Goal: Information Seeking & Learning: Check status

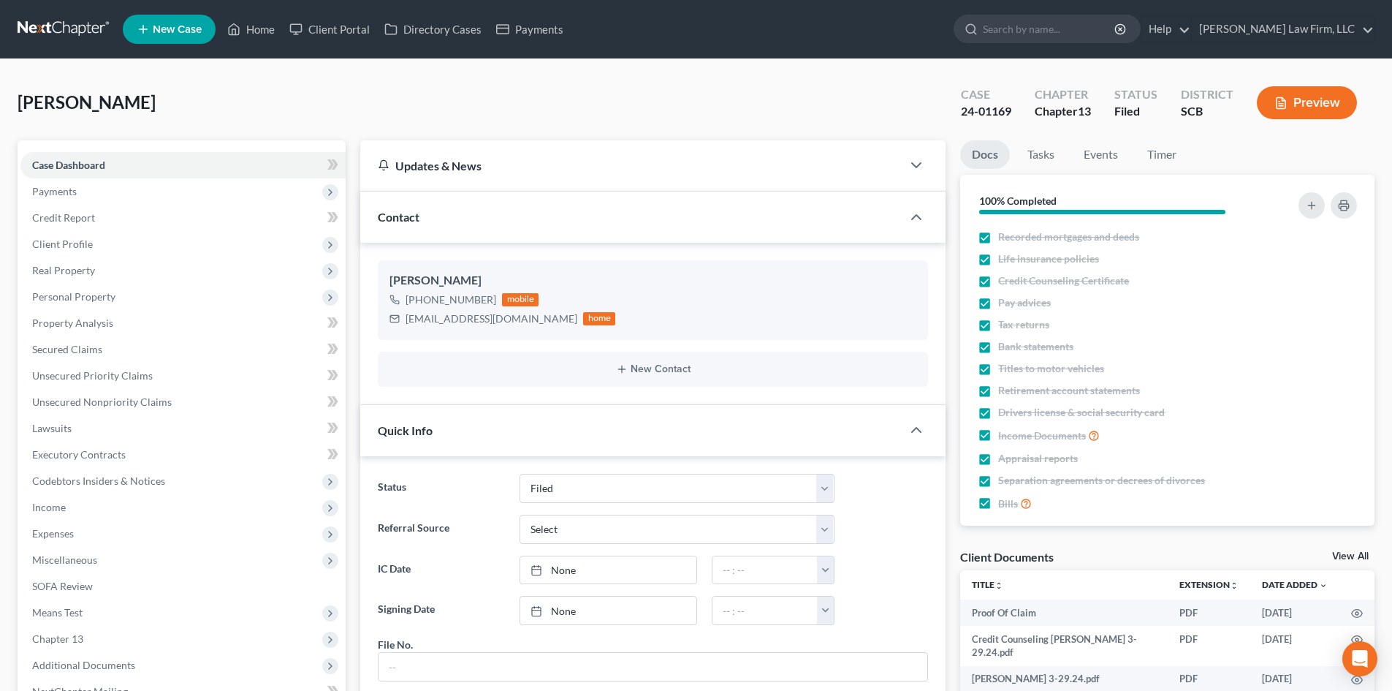
select select "2"
select select "3"
select select "0"
click at [259, 20] on link "Home" at bounding box center [251, 29] width 62 height 26
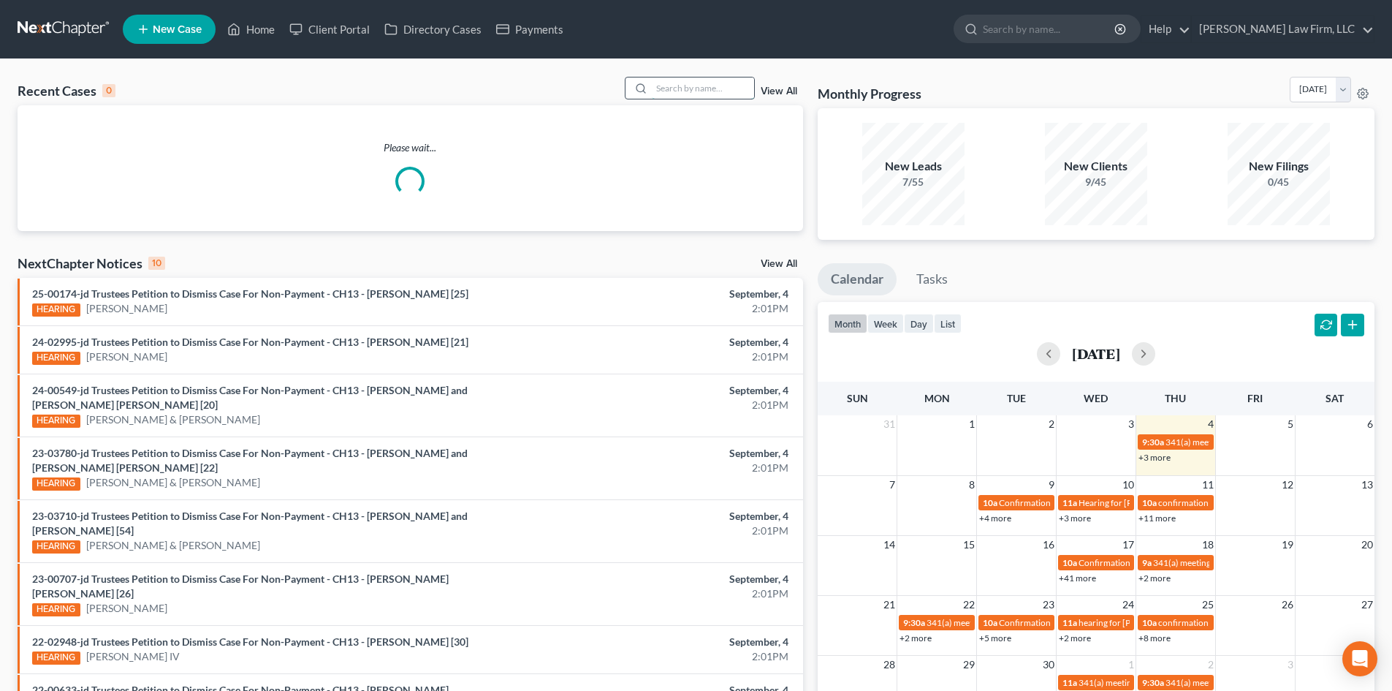
click at [670, 81] on input "search" at bounding box center [703, 87] width 102 height 21
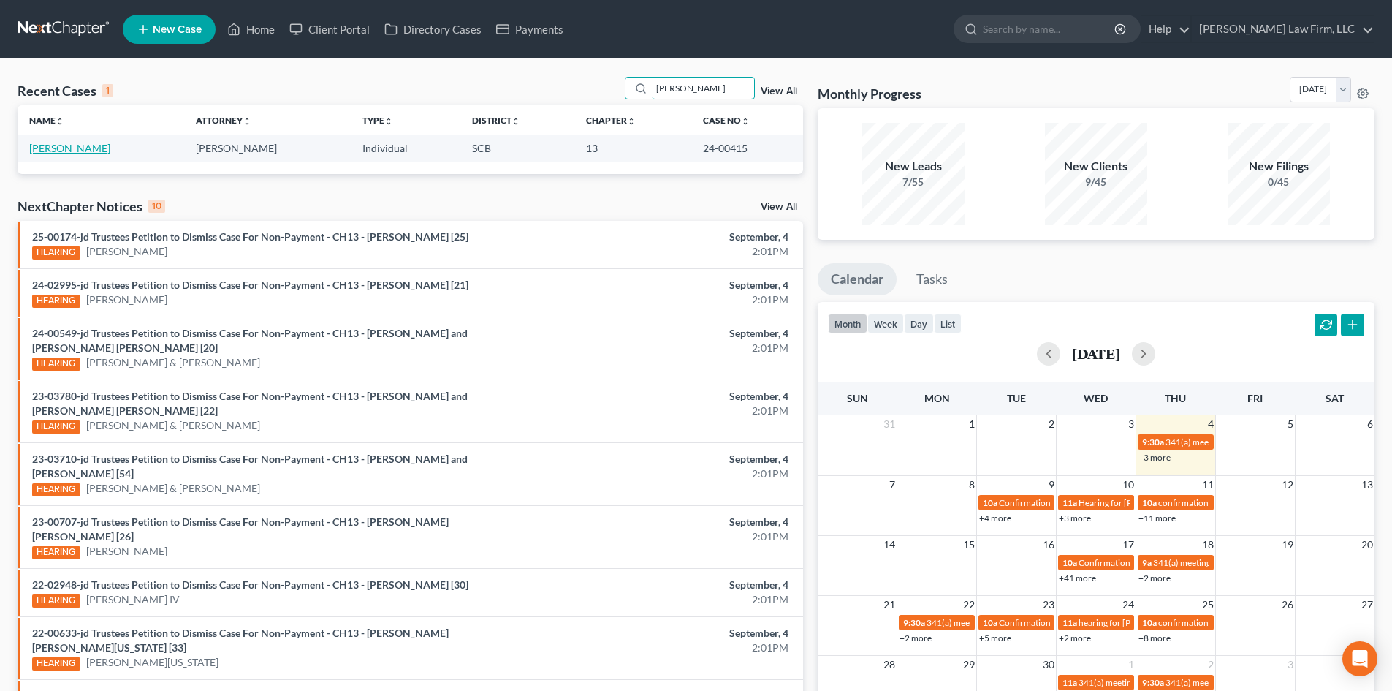
type input "[PERSON_NAME]"
click at [50, 151] on link "[PERSON_NAME]" at bounding box center [69, 148] width 81 height 12
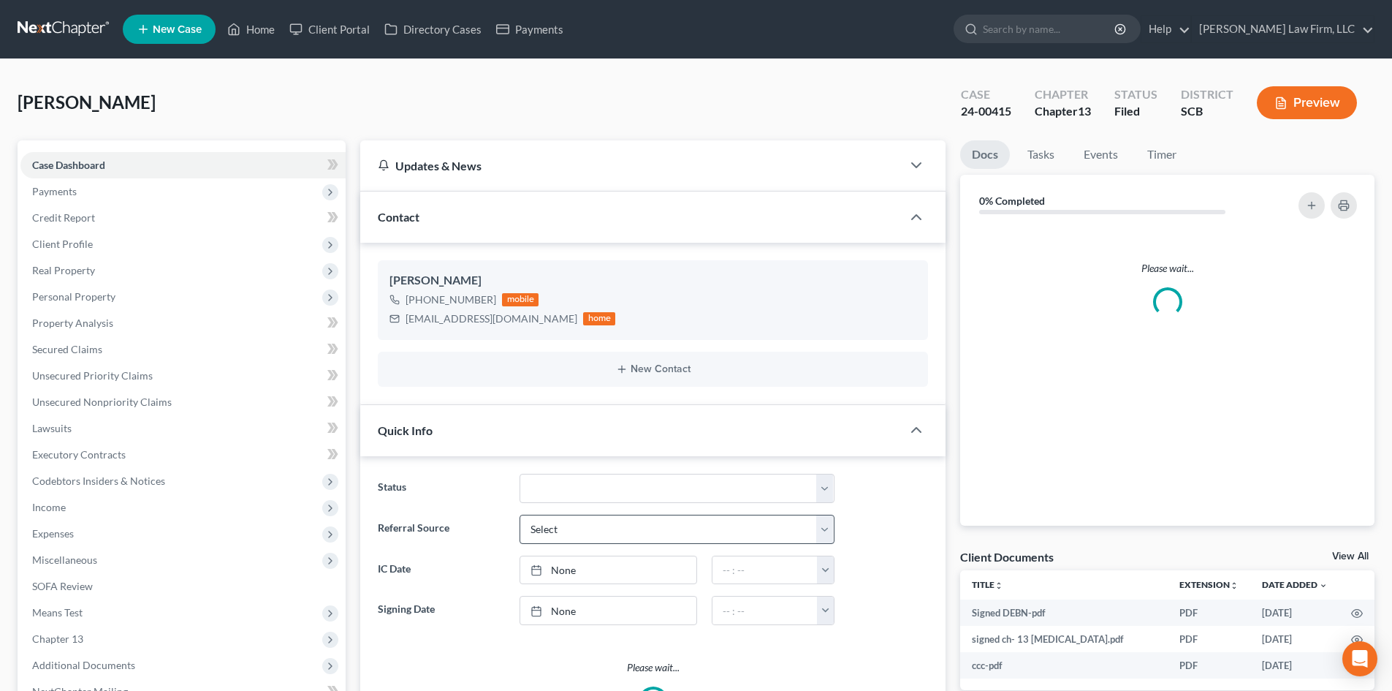
select select "0"
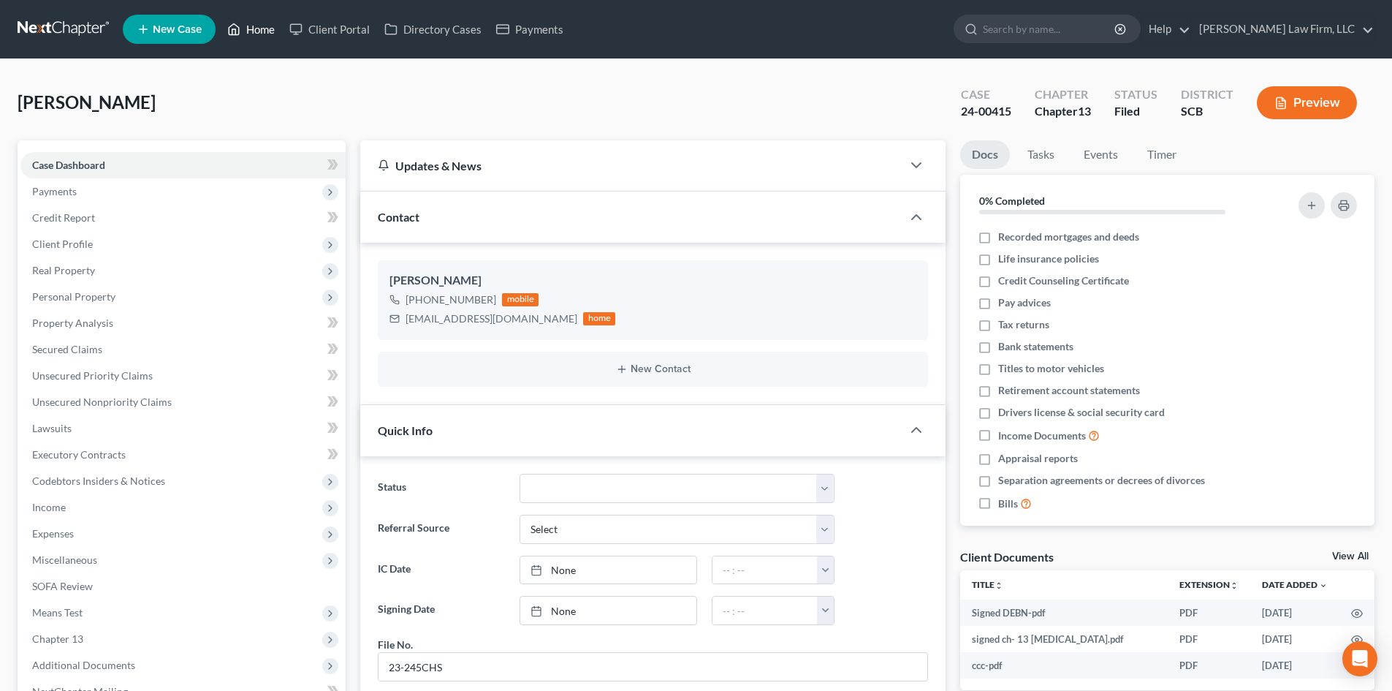
click at [263, 31] on link "Home" at bounding box center [251, 29] width 62 height 26
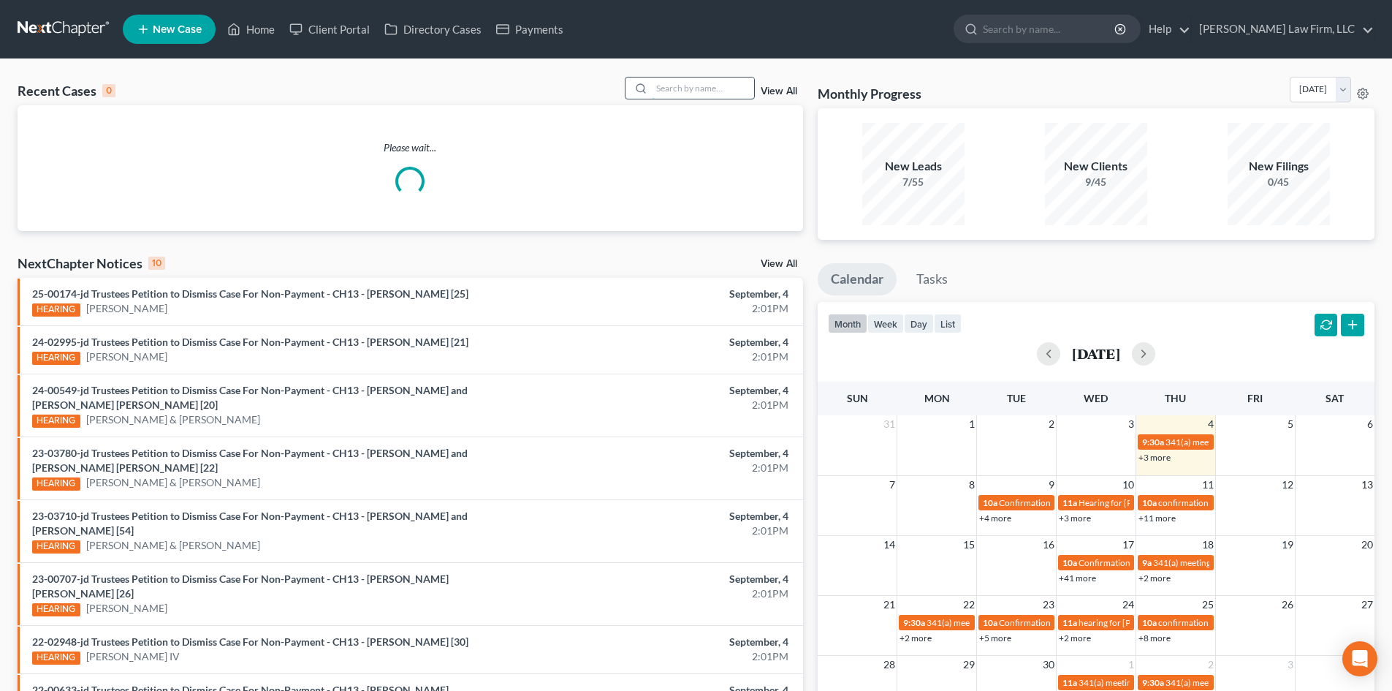
click at [702, 86] on input "search" at bounding box center [703, 87] width 102 height 21
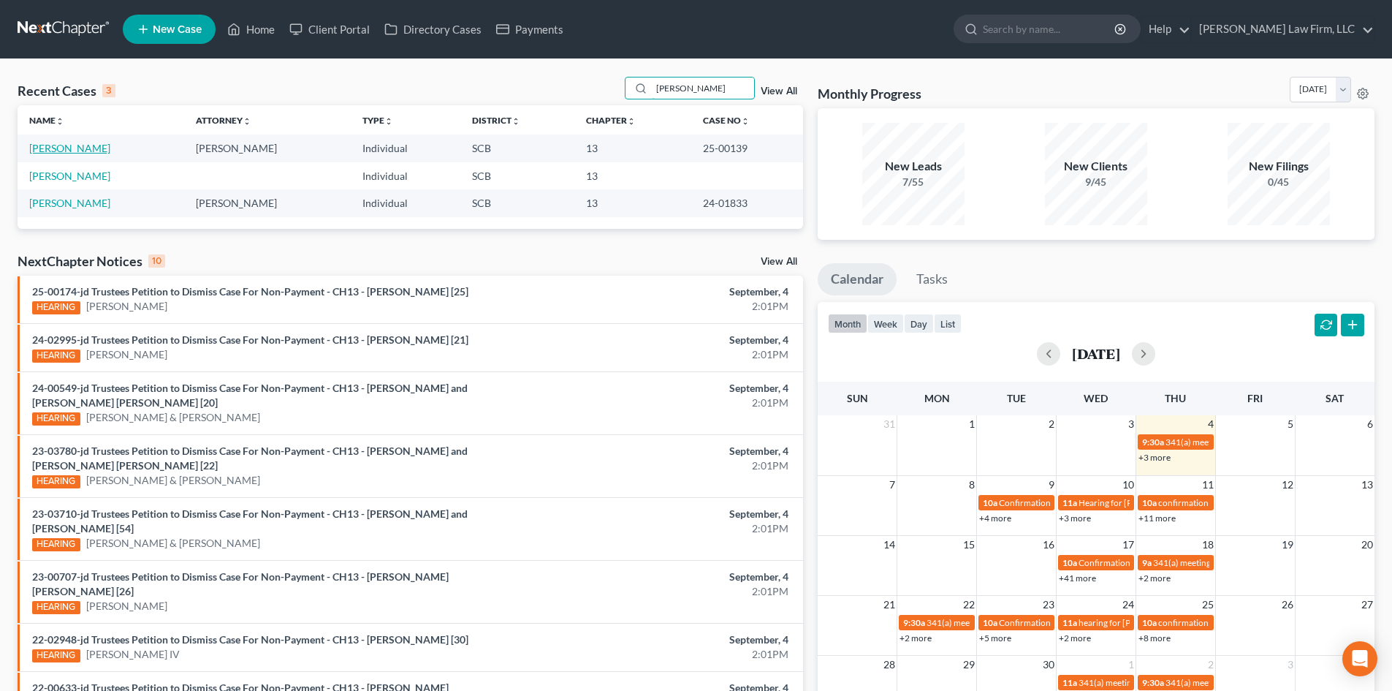
type input "[PERSON_NAME]"
click at [60, 151] on link "[PERSON_NAME]" at bounding box center [69, 148] width 81 height 12
select select "2"
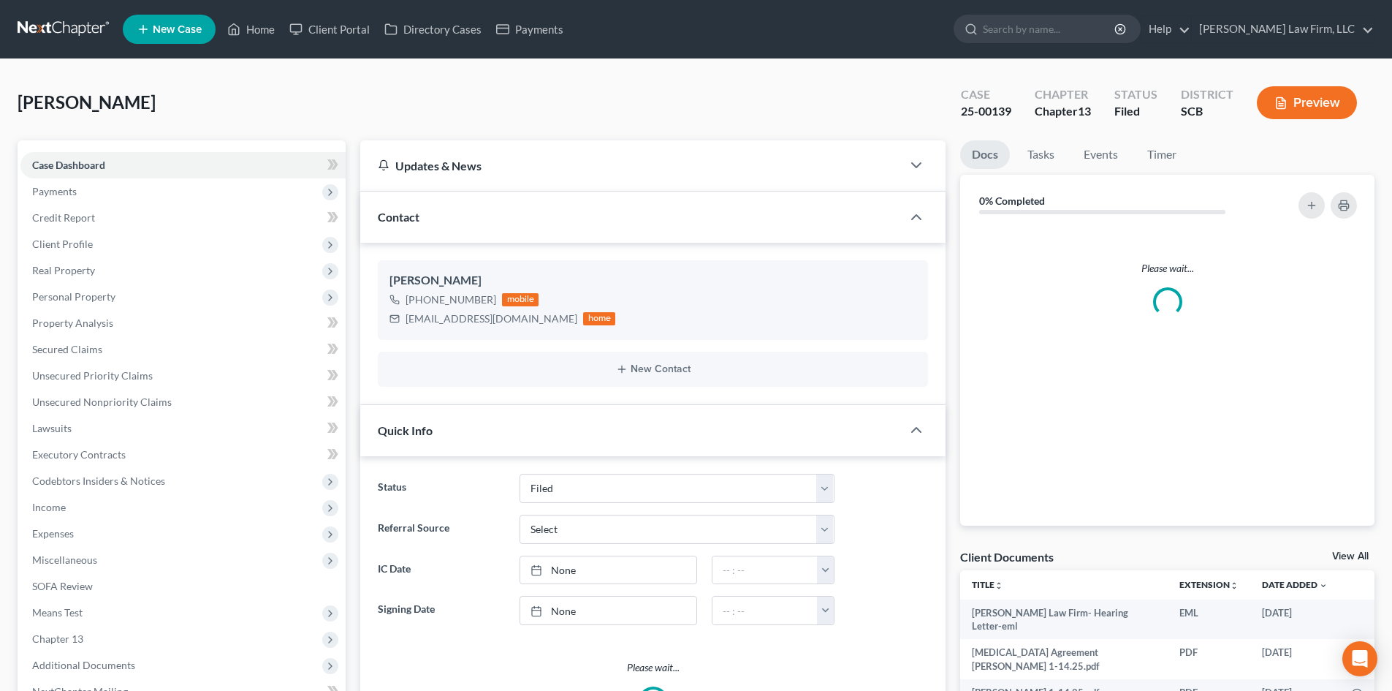
select select "3"
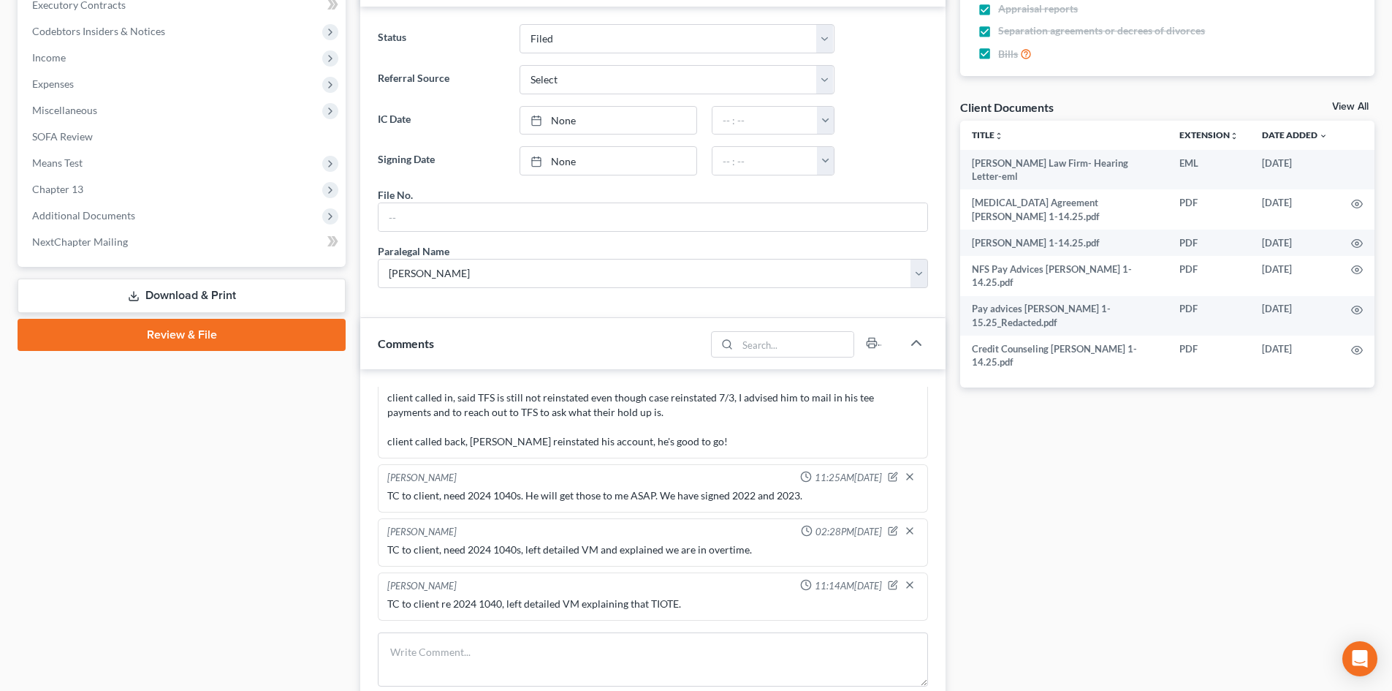
scroll to position [292, 0]
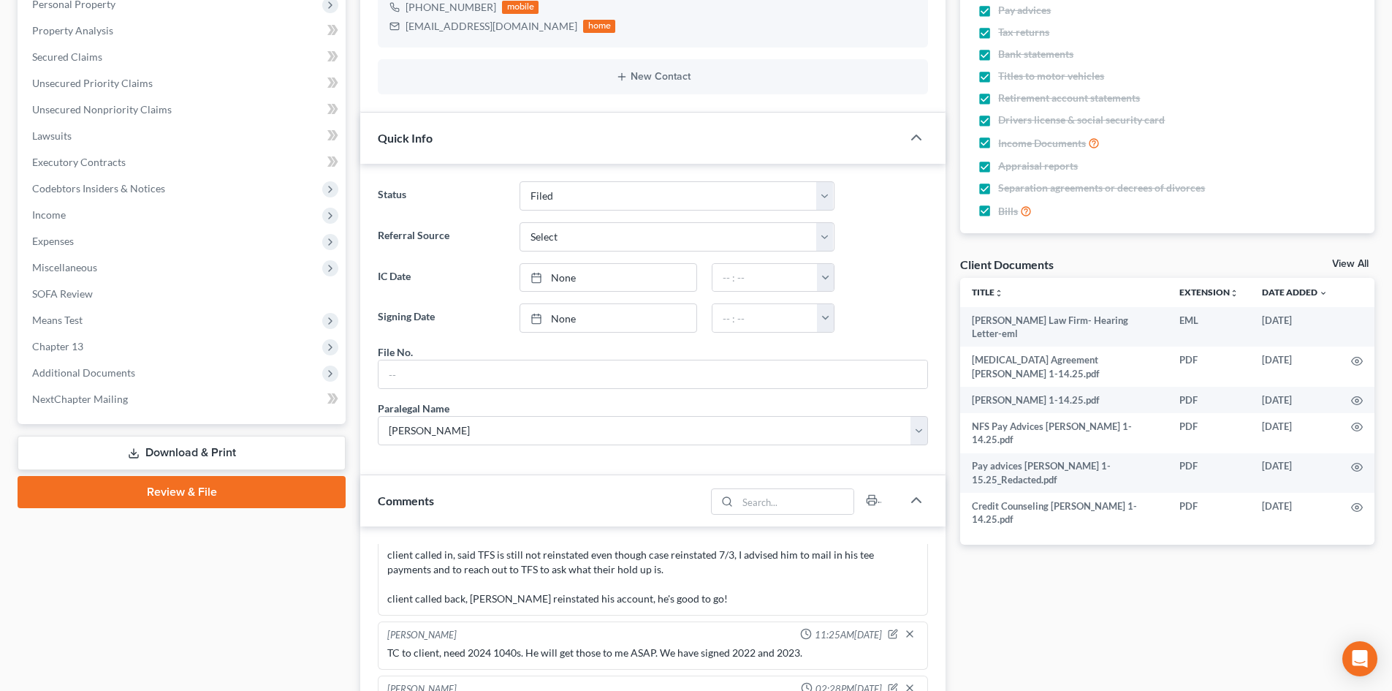
click at [1343, 265] on link "View All" at bounding box center [1350, 264] width 37 height 10
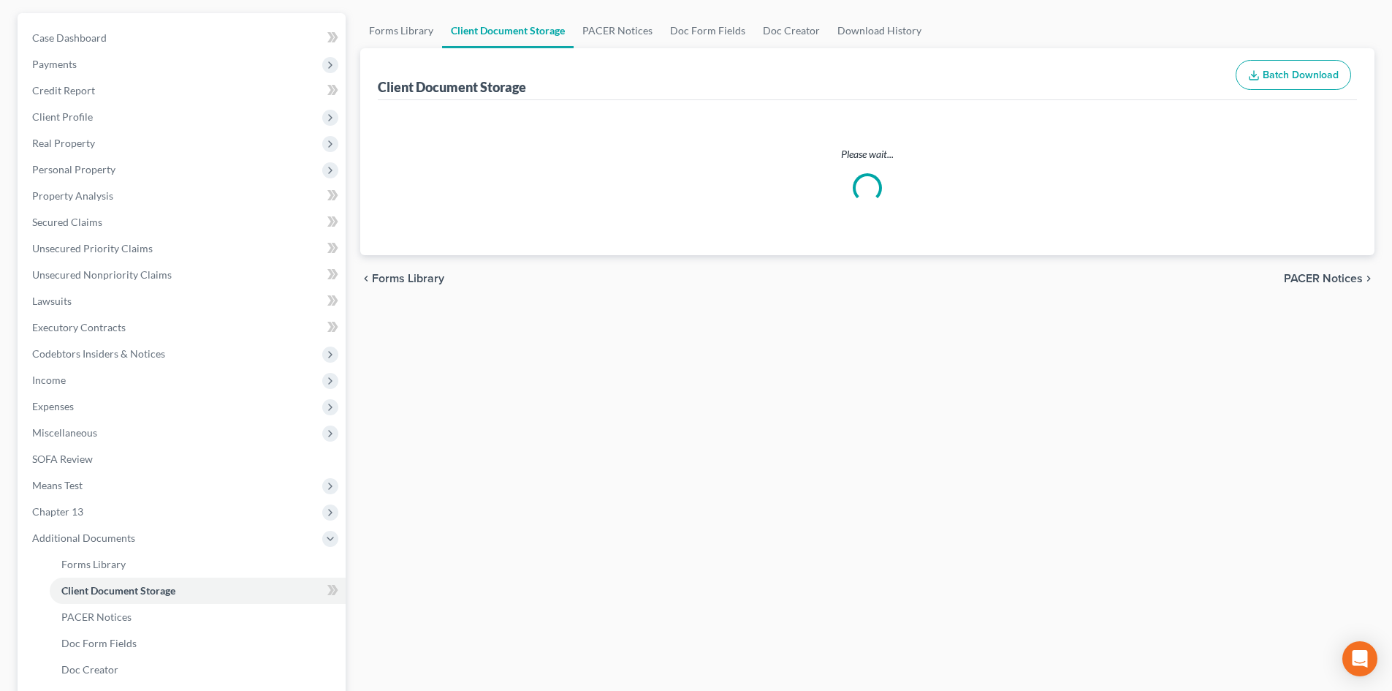
scroll to position [14, 0]
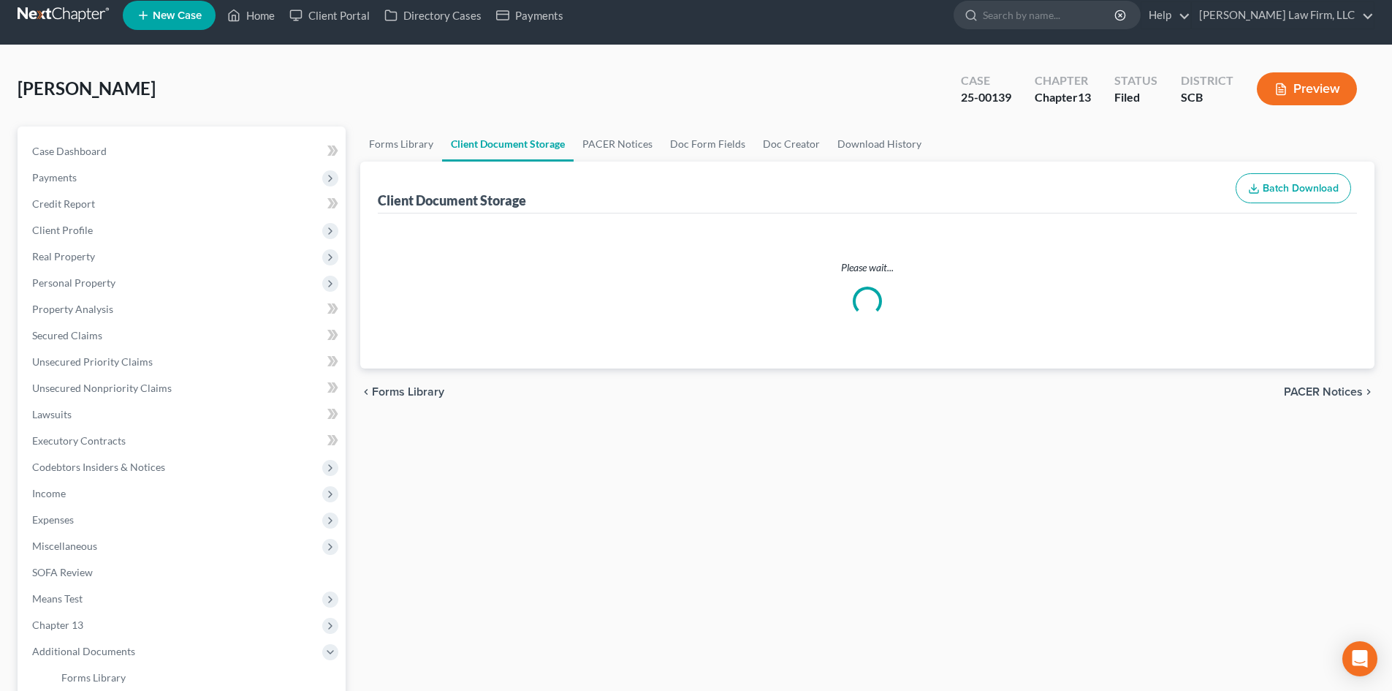
select select "6"
select select "15"
select select "16"
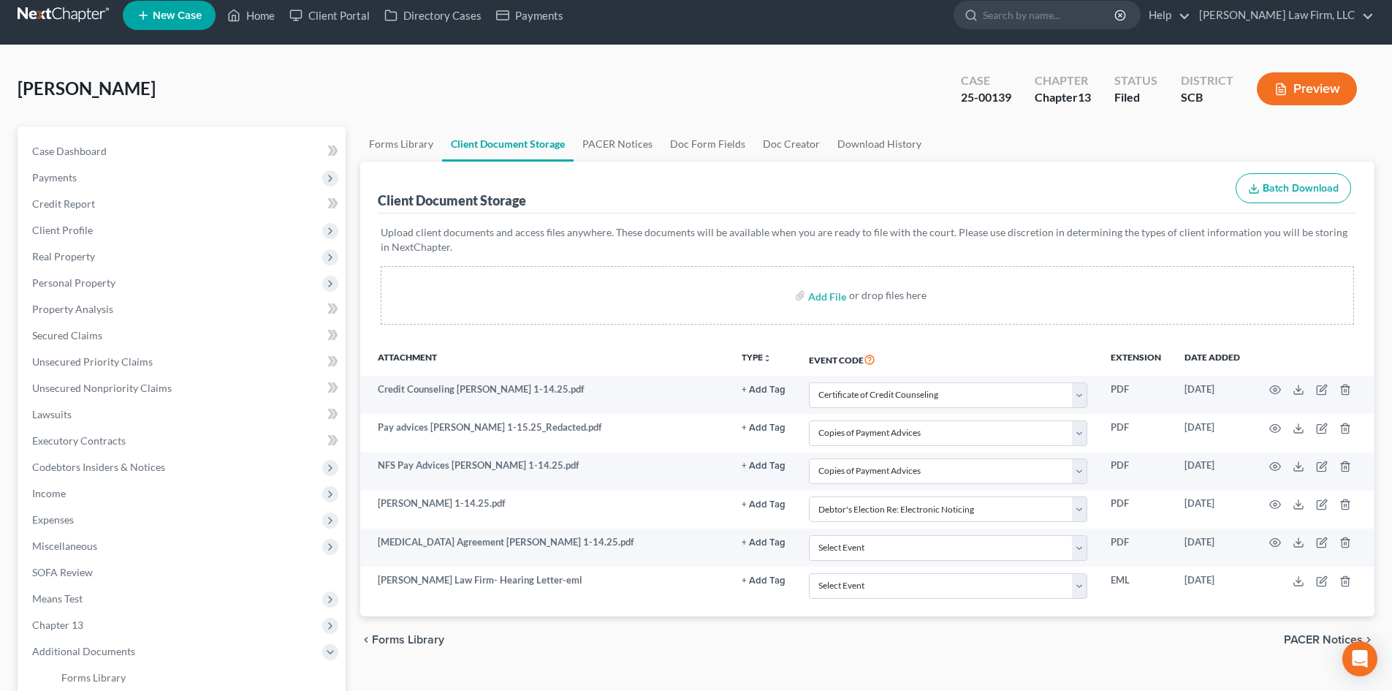
scroll to position [0, 0]
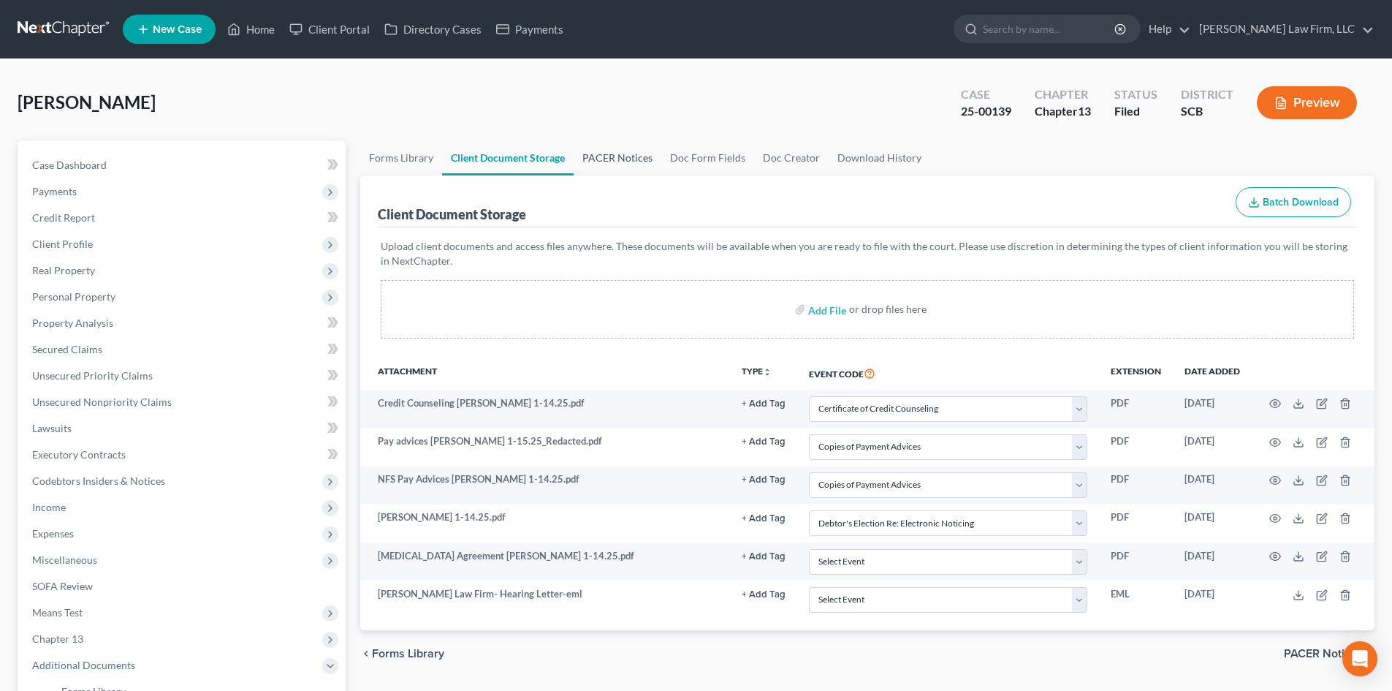
click at [645, 153] on link "PACER Notices" at bounding box center [618, 157] width 88 height 35
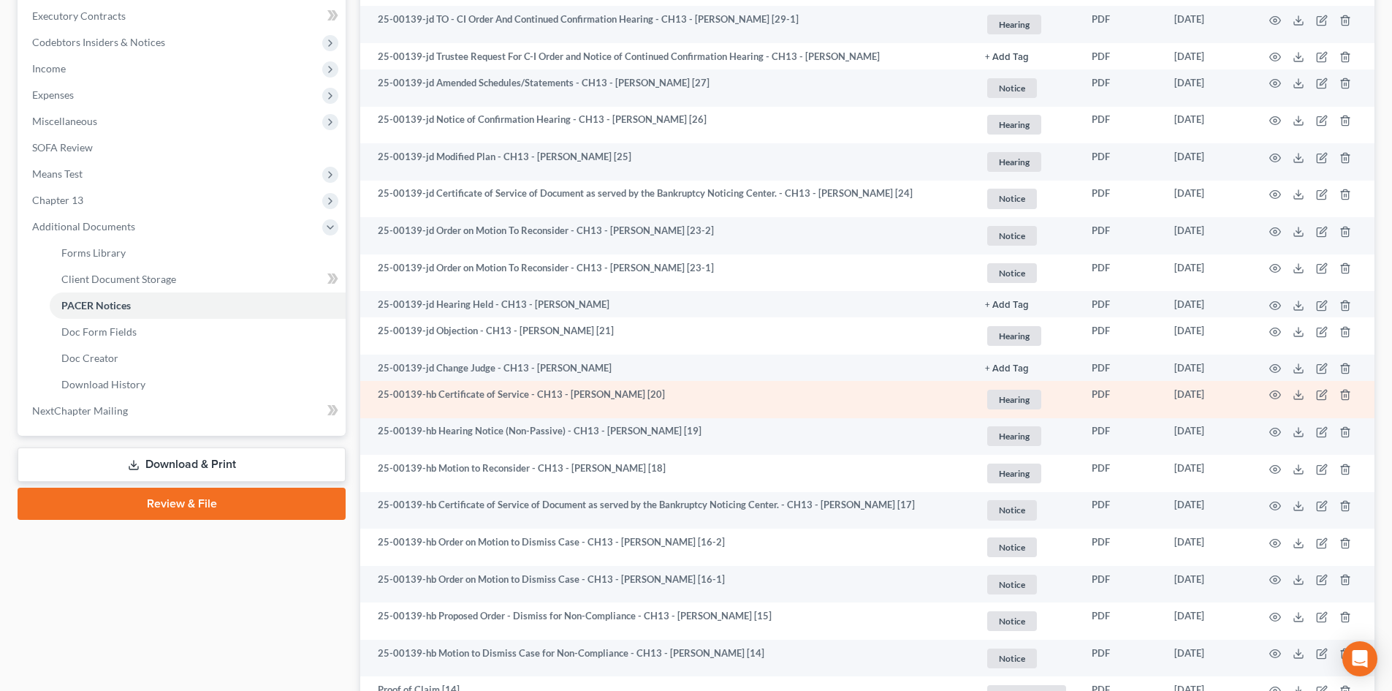
scroll to position [658, 0]
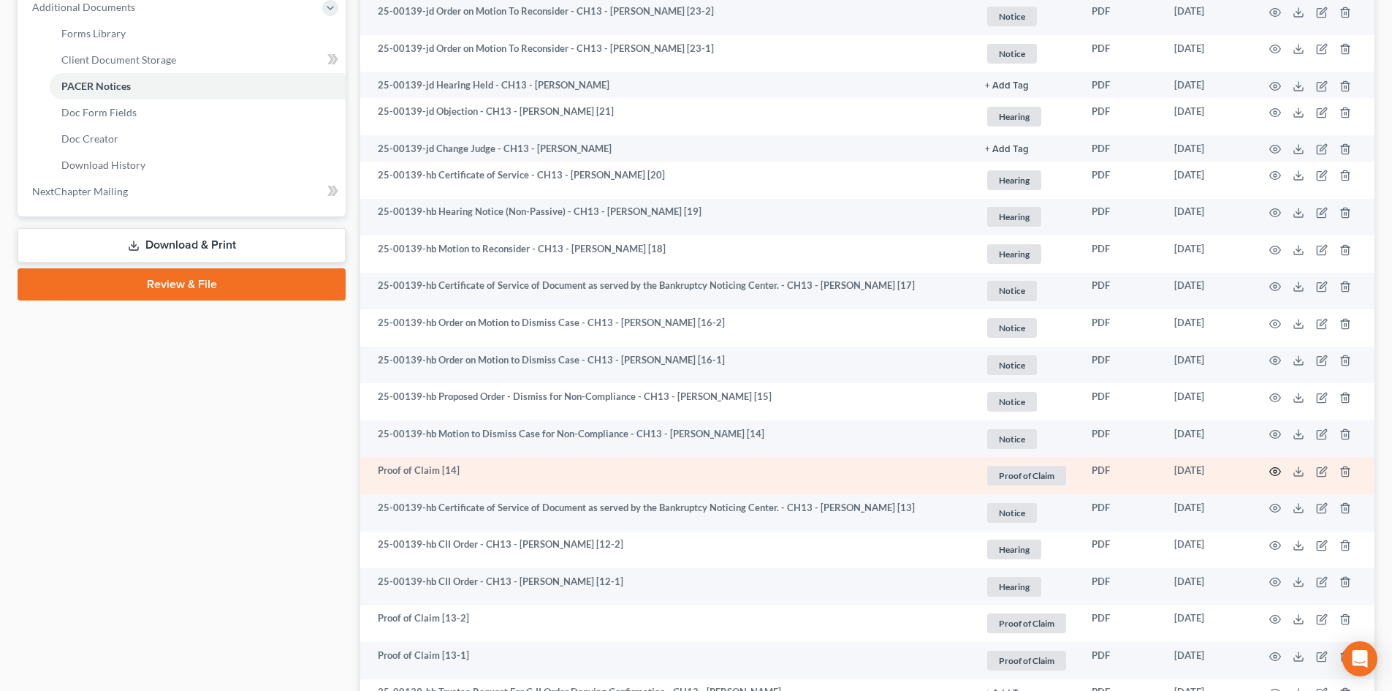
click at [1272, 470] on icon "button" at bounding box center [1276, 472] width 12 height 12
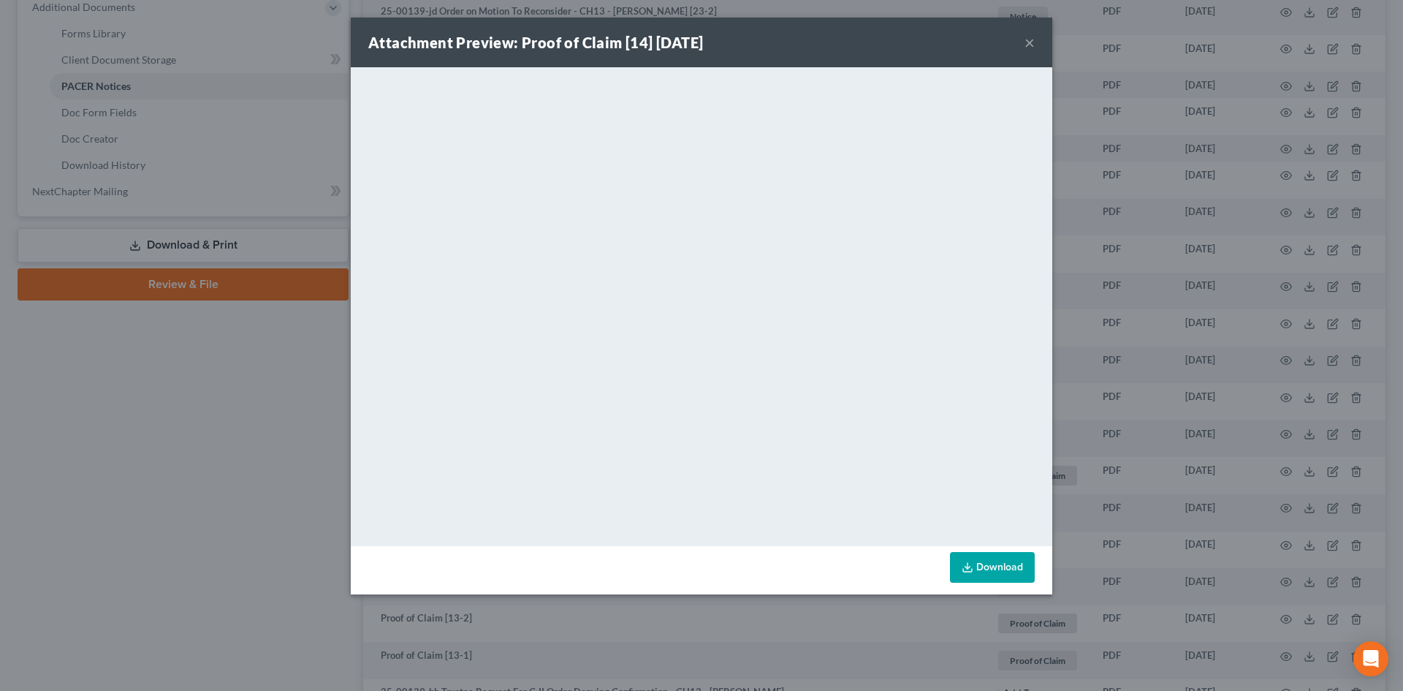
click at [1035, 37] on div "Attachment Preview: Proof of Claim [14] [DATE] ×" at bounding box center [702, 43] width 702 height 50
click at [1033, 40] on button "×" at bounding box center [1030, 43] width 10 height 18
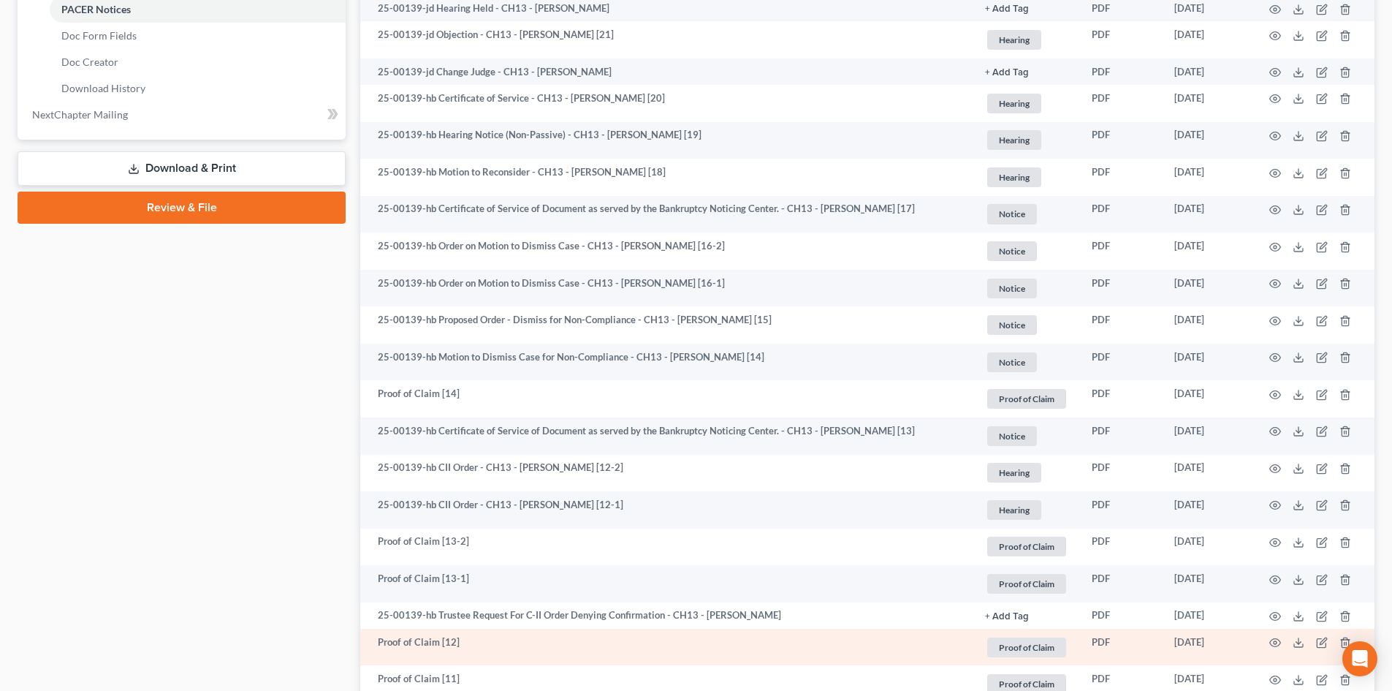
scroll to position [804, 0]
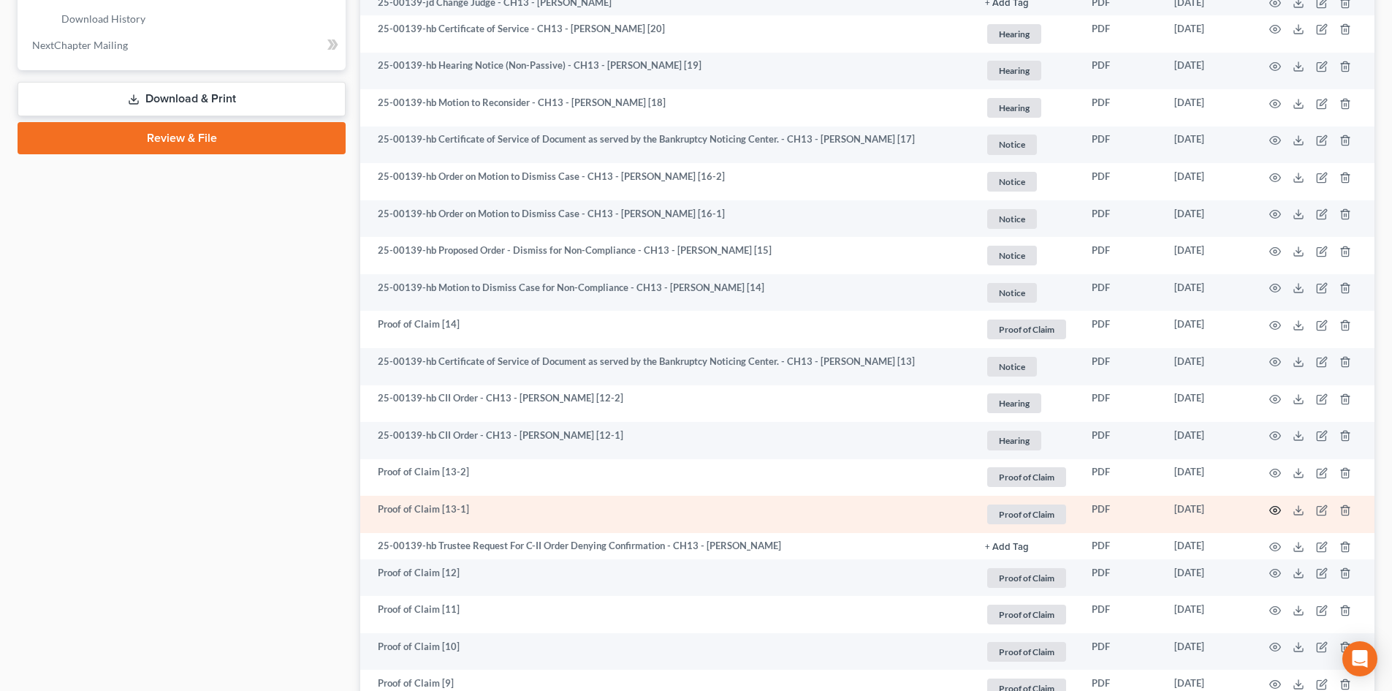
click at [1280, 509] on icon "button" at bounding box center [1276, 510] width 12 height 12
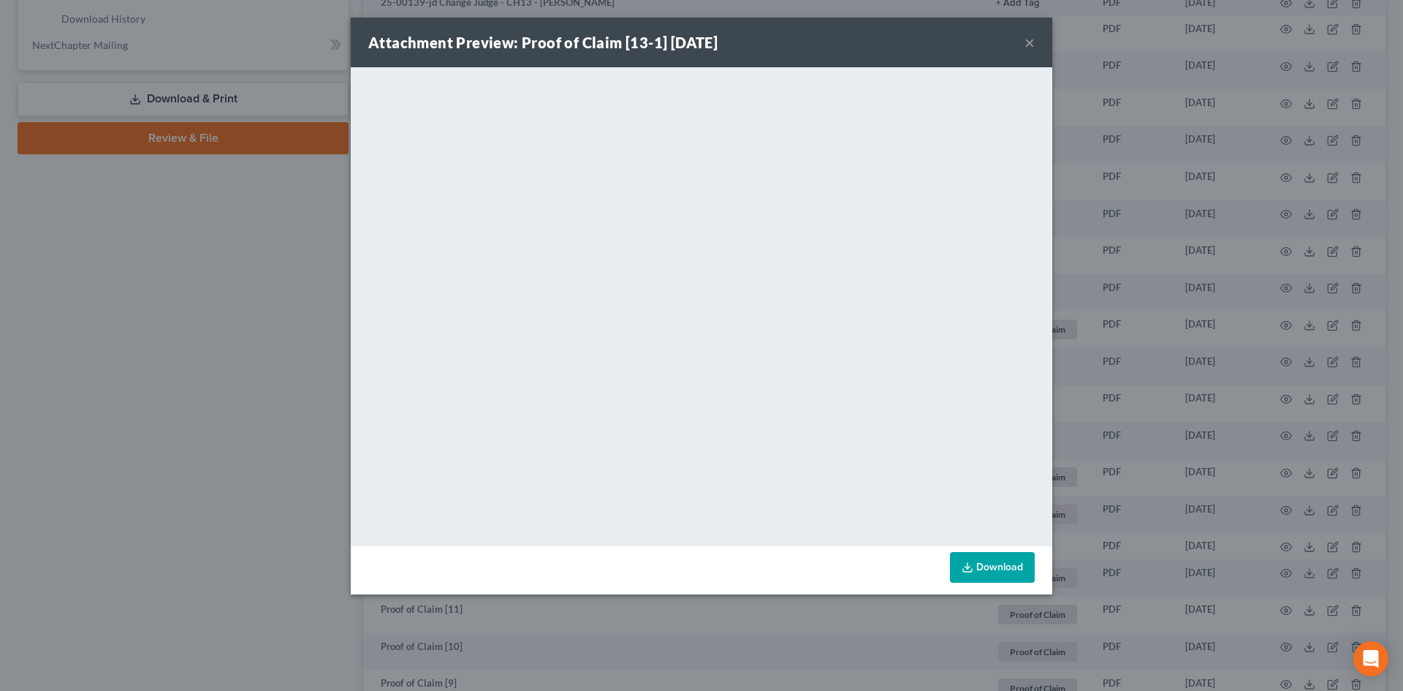
click at [1028, 40] on button "×" at bounding box center [1030, 43] width 10 height 18
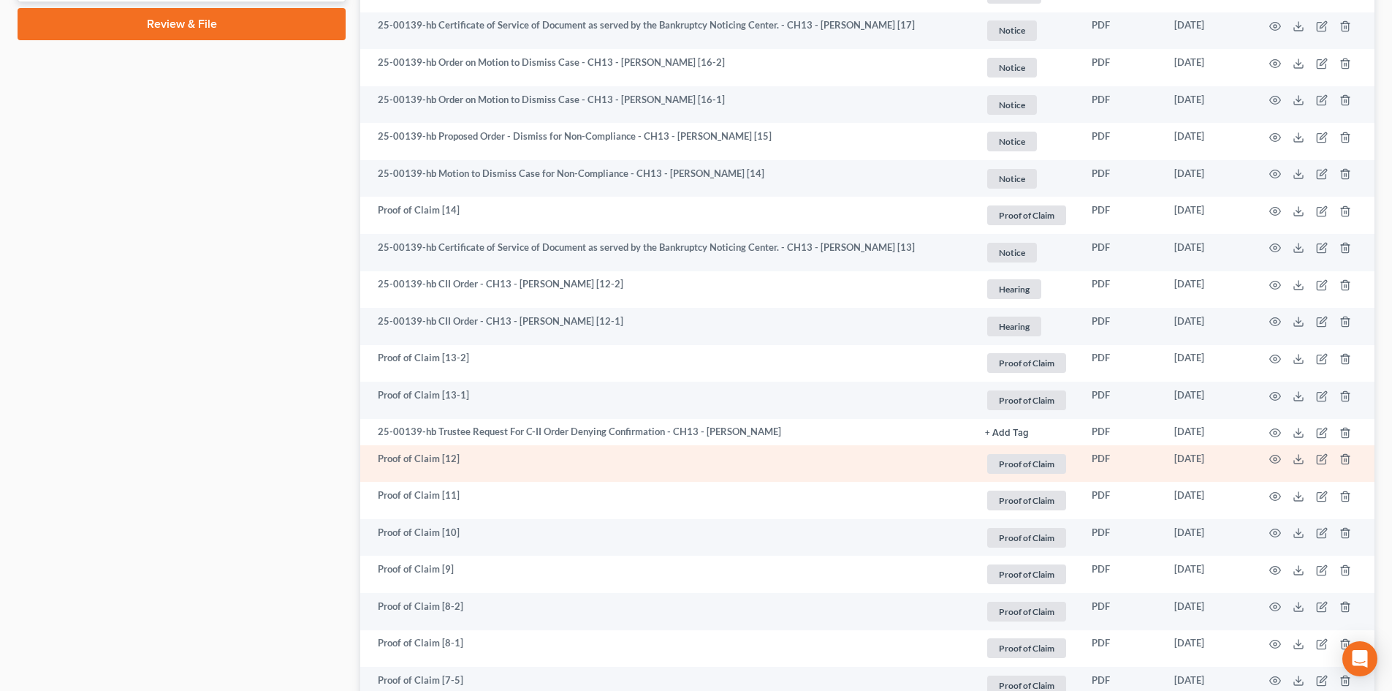
scroll to position [1023, 0]
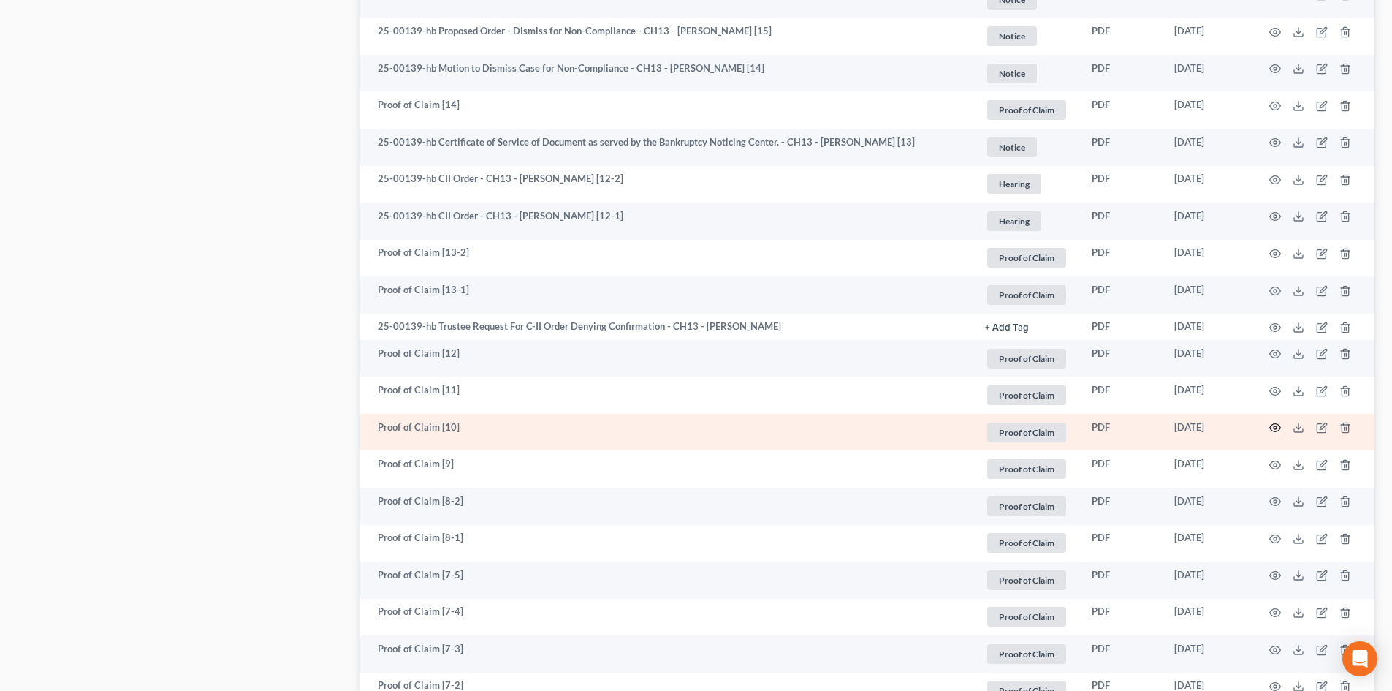
click at [1272, 425] on icon "button" at bounding box center [1275, 428] width 11 height 8
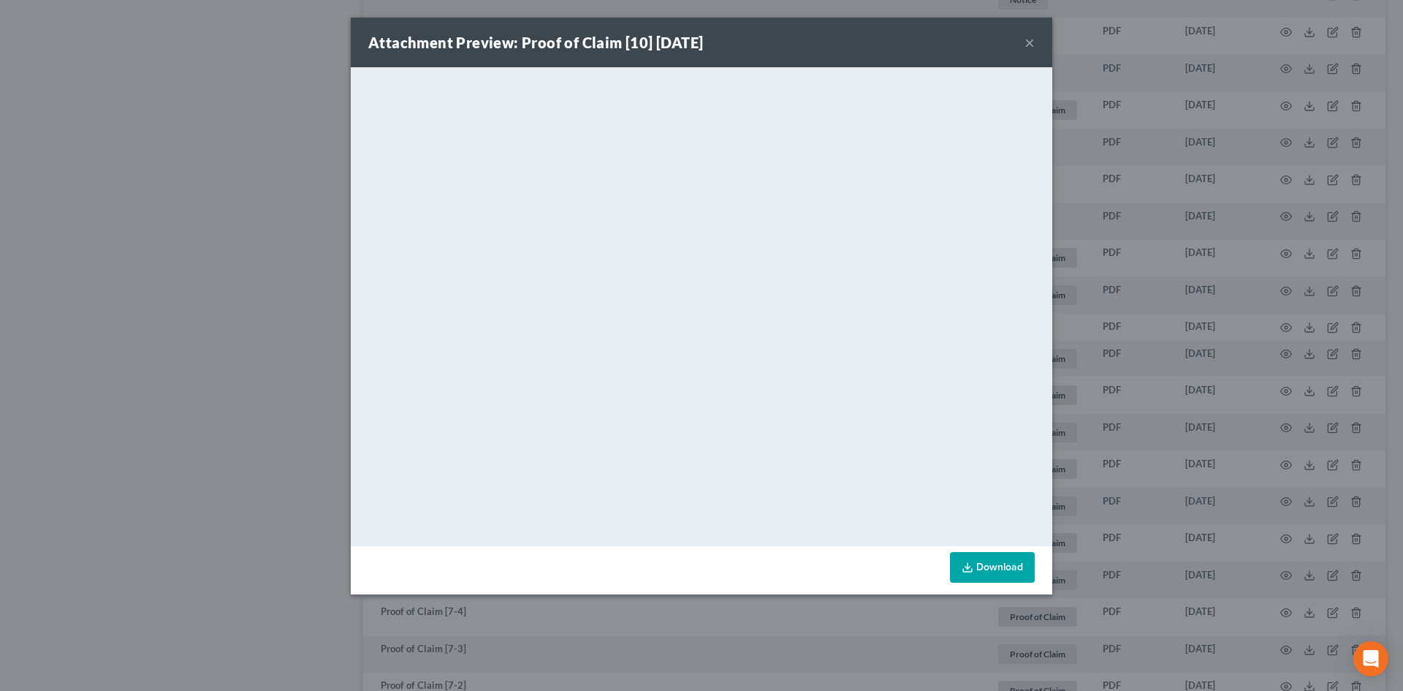
click at [1029, 45] on button "×" at bounding box center [1030, 43] width 10 height 18
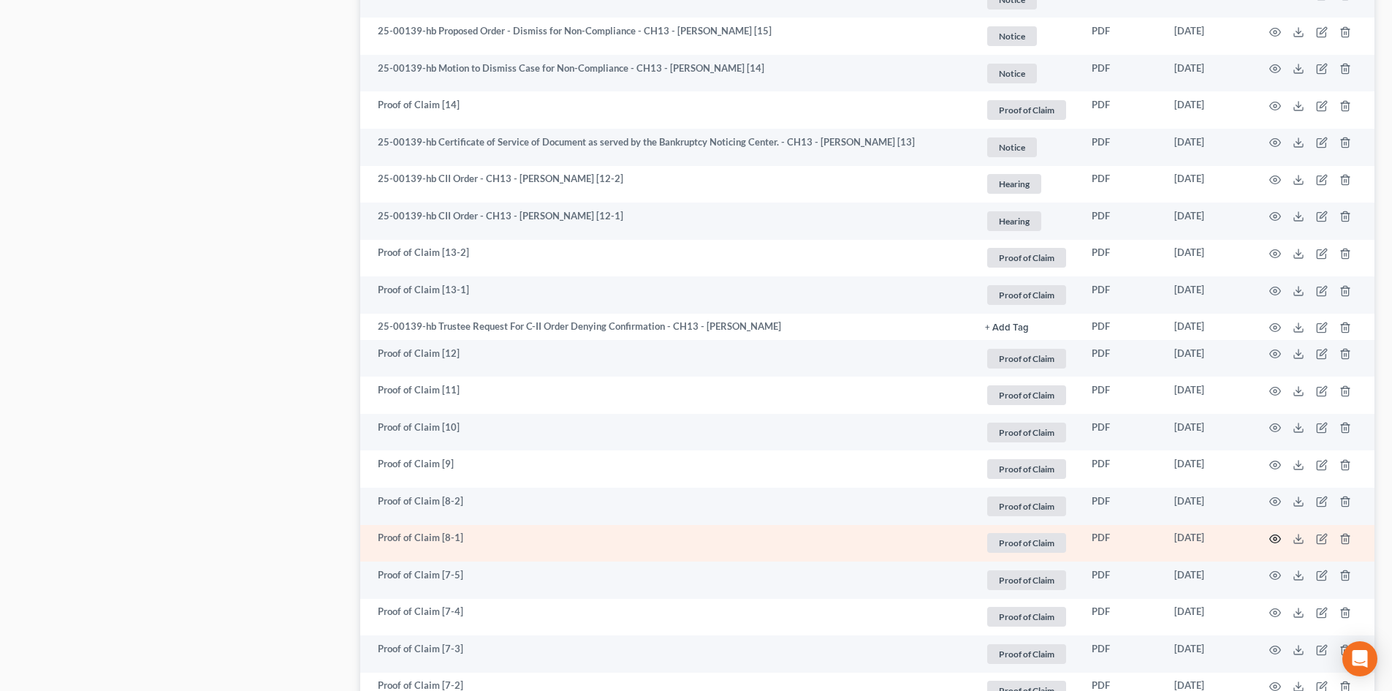
click at [1275, 539] on circle "button" at bounding box center [1275, 538] width 3 height 3
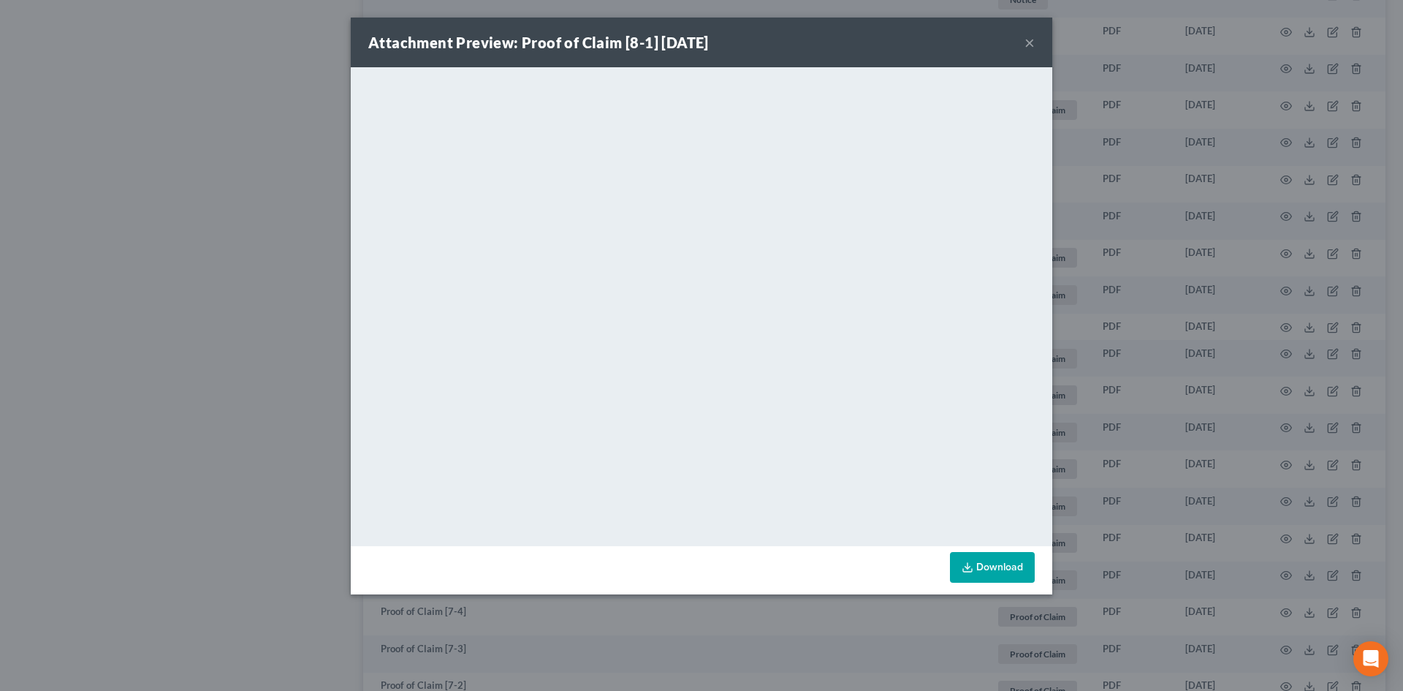
click at [1026, 42] on button "×" at bounding box center [1030, 43] width 10 height 18
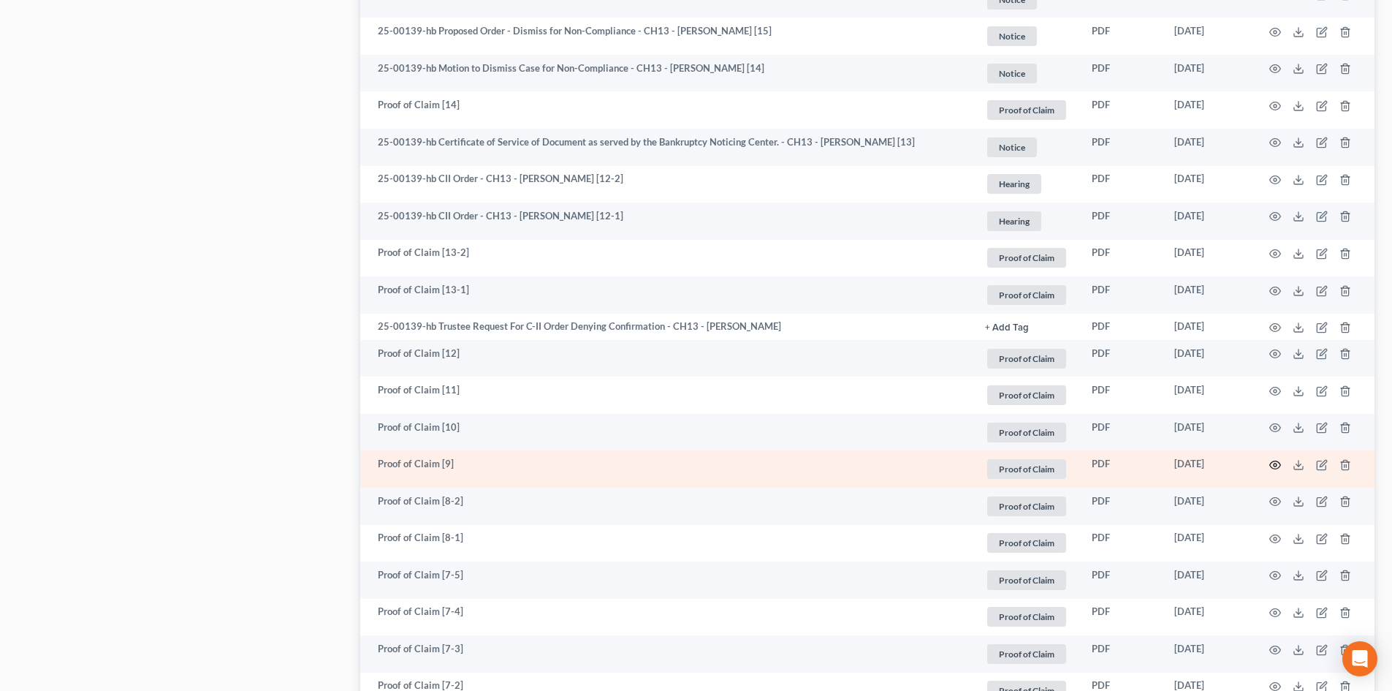
click at [1275, 463] on circle "button" at bounding box center [1275, 464] width 3 height 3
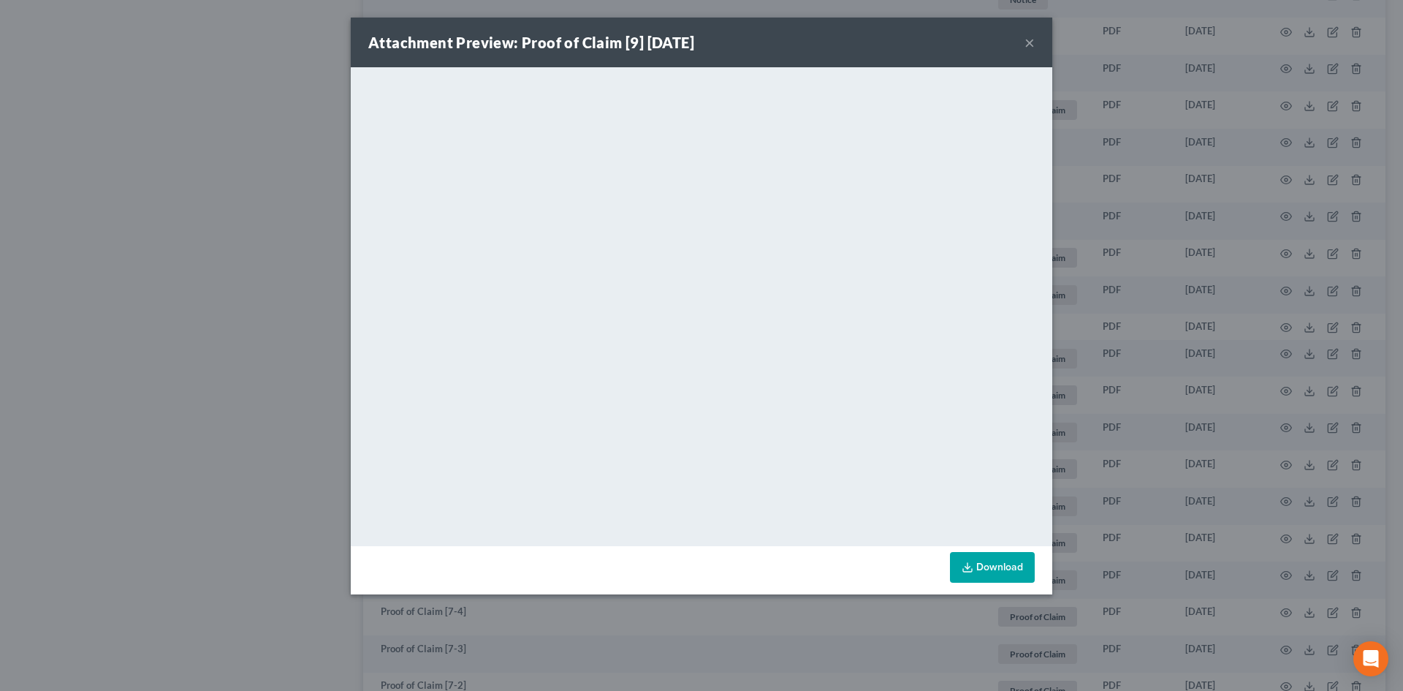
click at [1025, 40] on button "×" at bounding box center [1030, 43] width 10 height 18
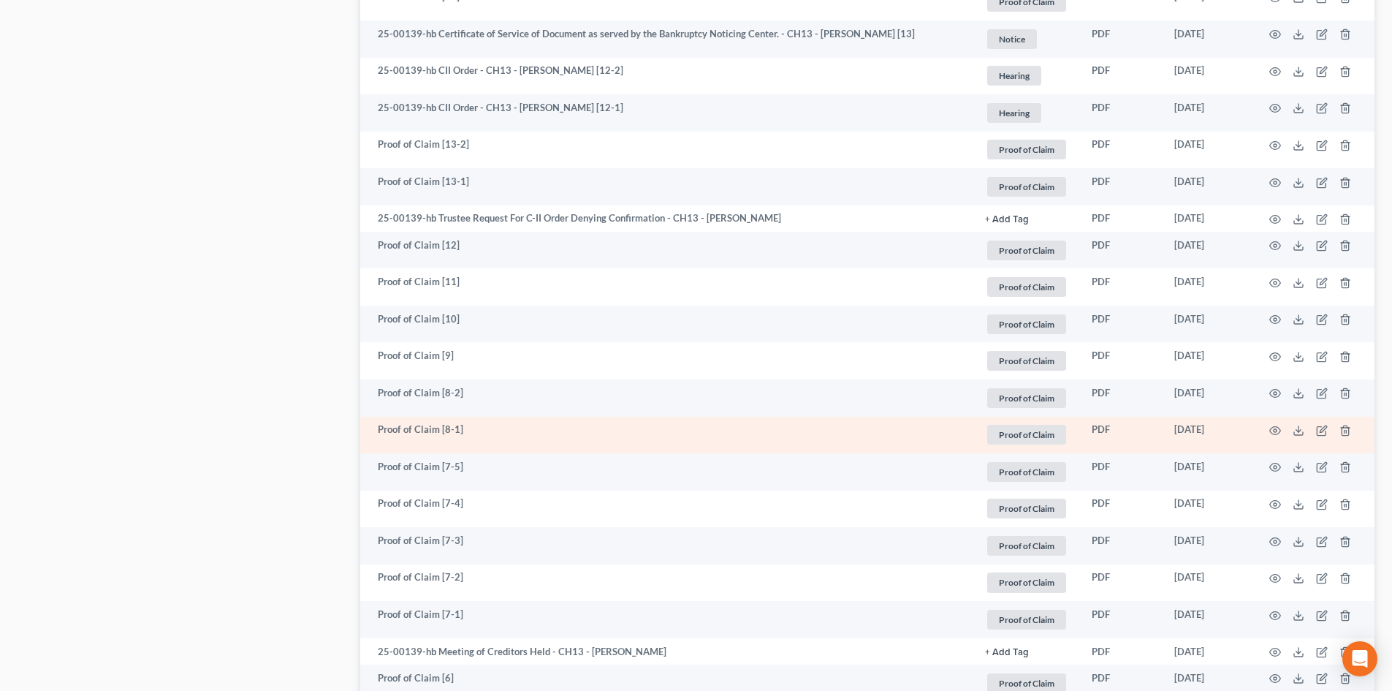
scroll to position [1243, 0]
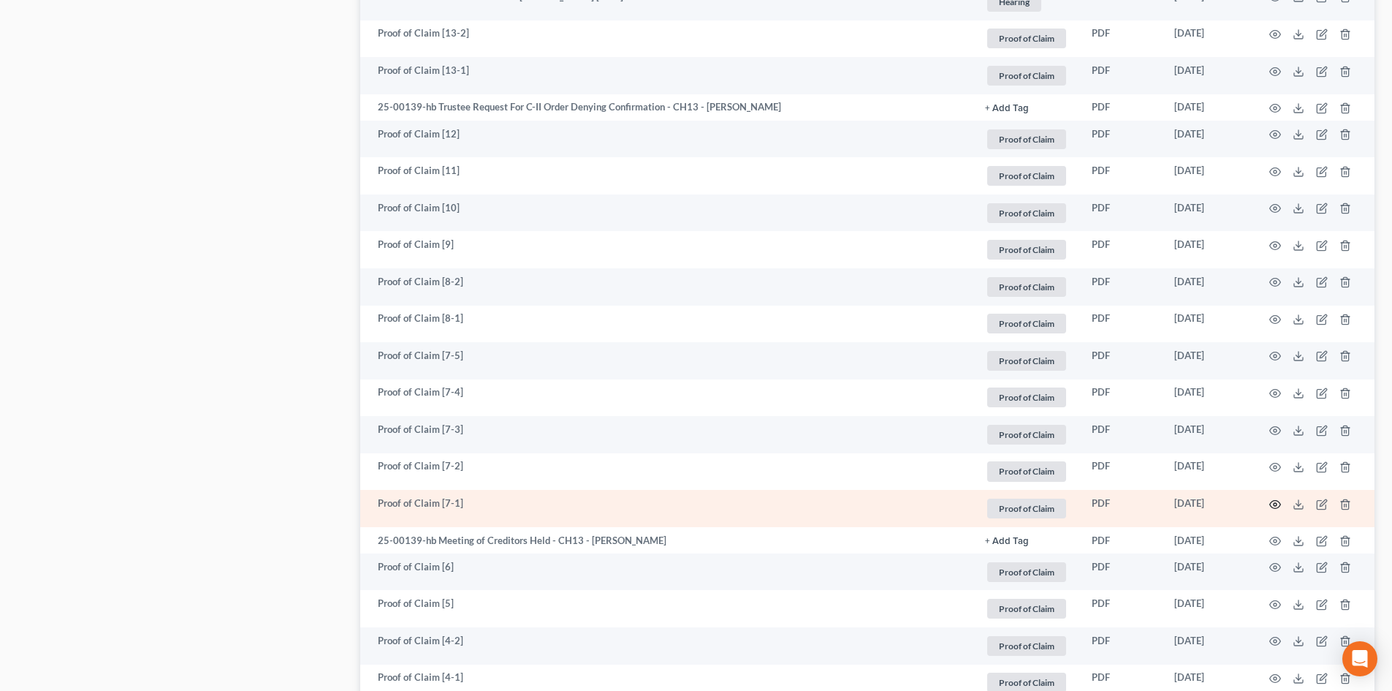
click at [1276, 501] on icon "button" at bounding box center [1275, 504] width 11 height 8
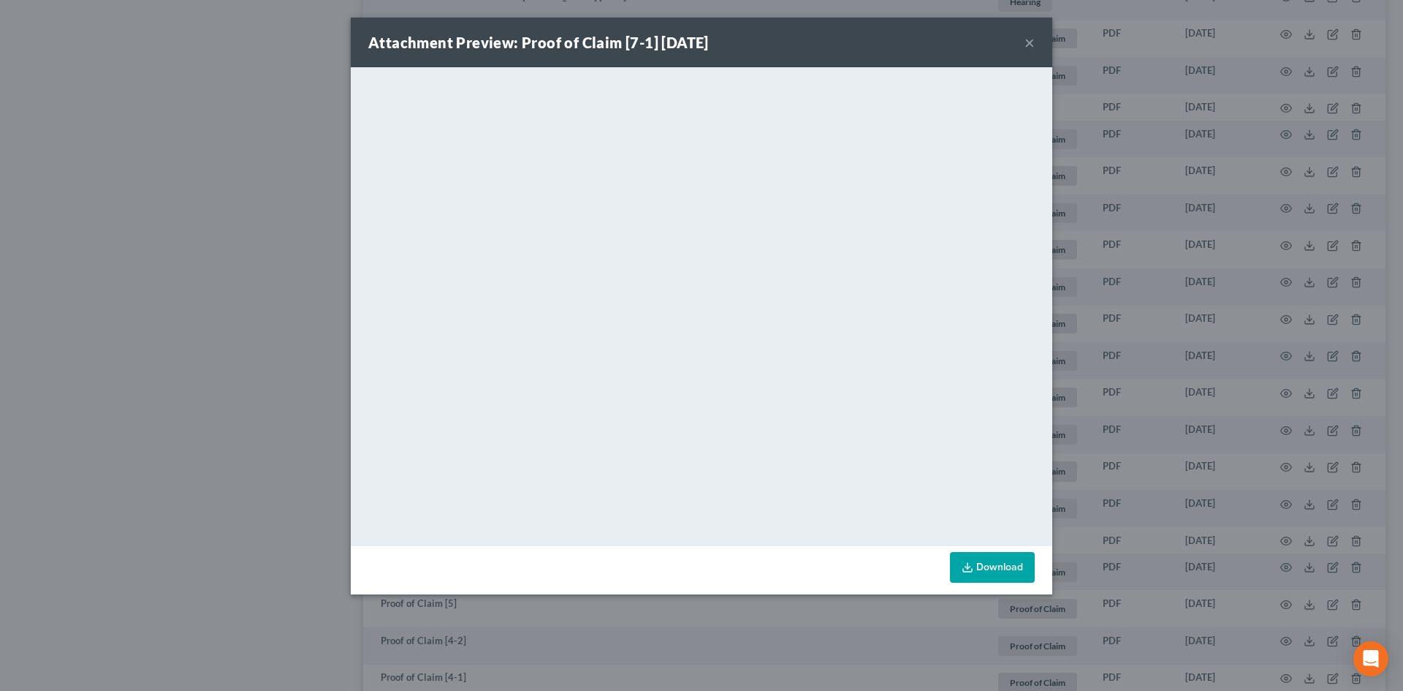
drag, startPoint x: 1031, startPoint y: 40, endPoint x: 1106, endPoint y: 479, distance: 444.8
click at [1031, 39] on button "×" at bounding box center [1030, 43] width 10 height 18
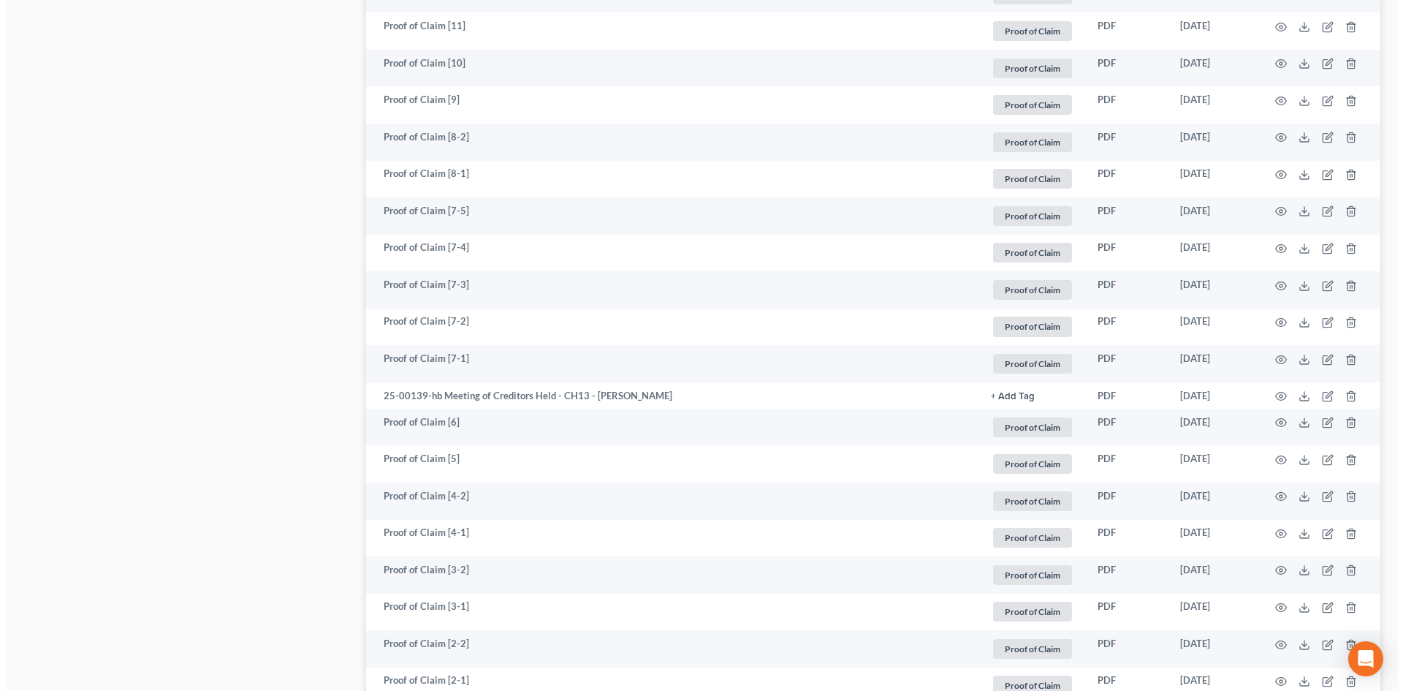
scroll to position [1389, 0]
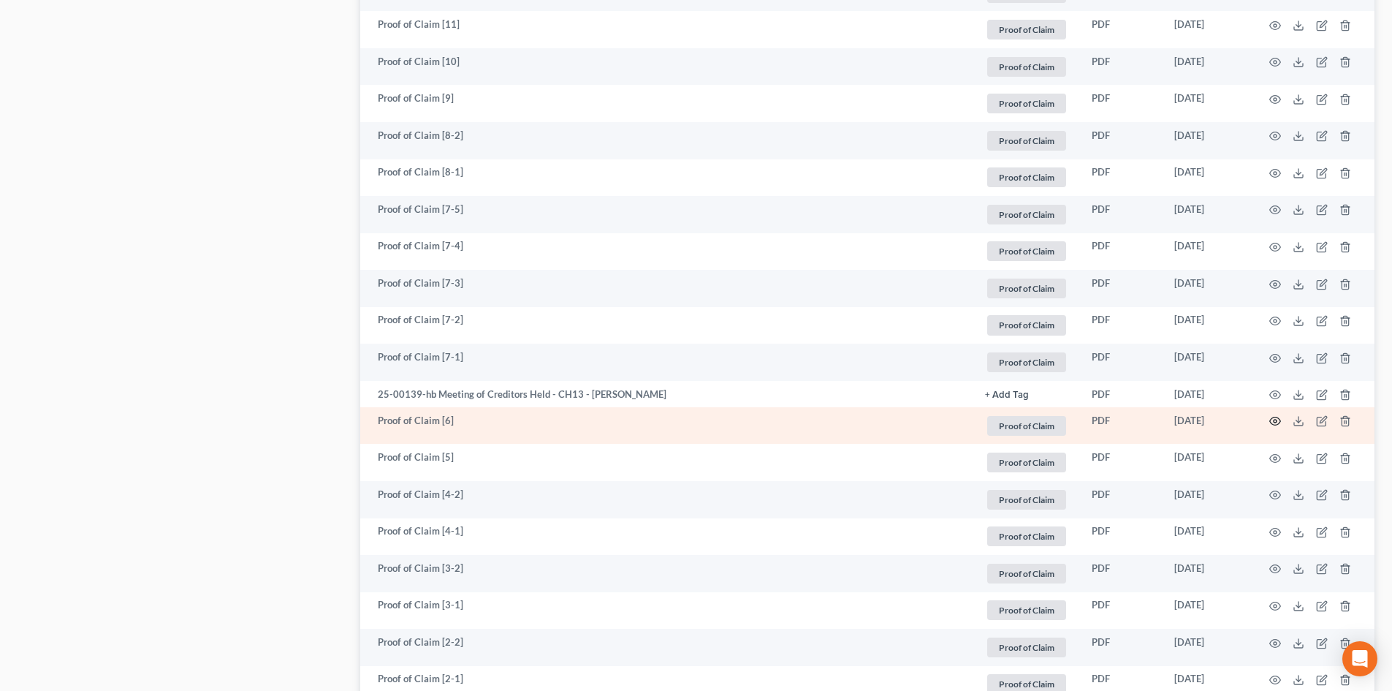
click at [1276, 423] on icon "button" at bounding box center [1276, 421] width 12 height 12
